Goal: Information Seeking & Learning: Learn about a topic

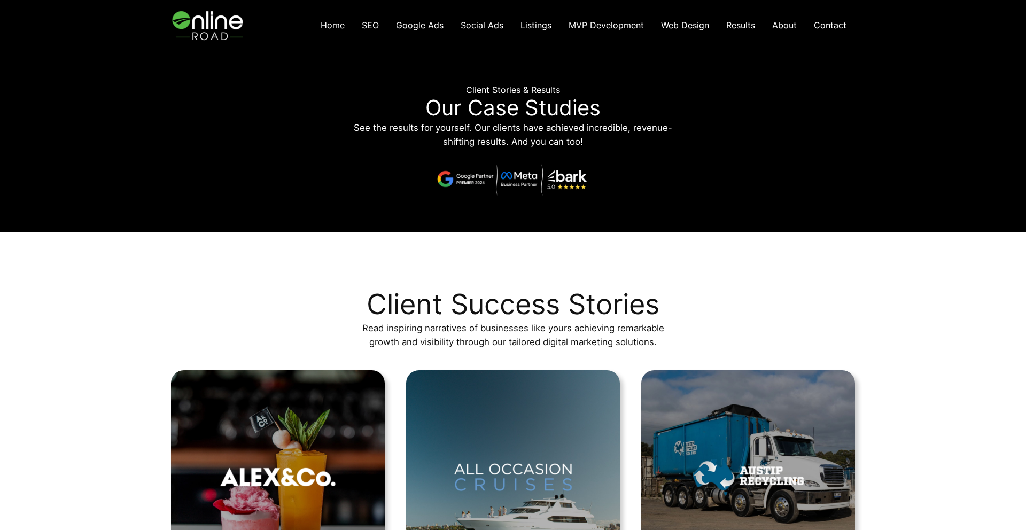
click at [429, 27] on span "Google Ads" at bounding box center [420, 25] width 48 height 11
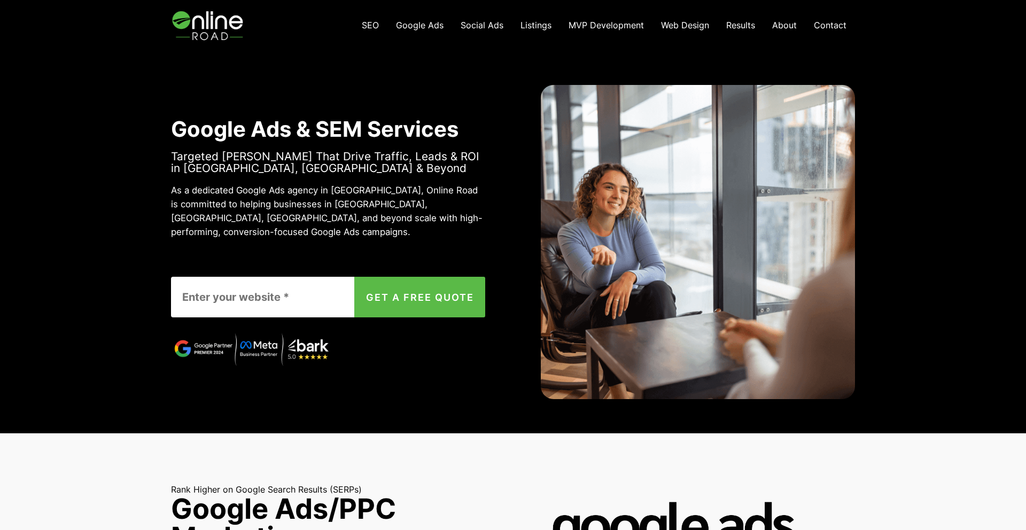
click at [390, 25] on link "Google Ads" at bounding box center [419, 25] width 65 height 22
click at [379, 26] on span "SEO" at bounding box center [370, 25] width 17 height 11
